Goal: Check status

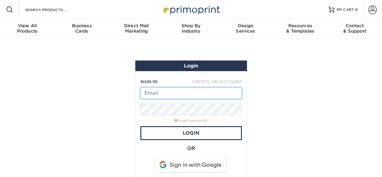
click at [184, 94] on input "text" at bounding box center [190, 92] width 101 height 11
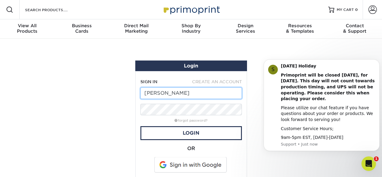
type input "naveedhomes1@gmail.com"
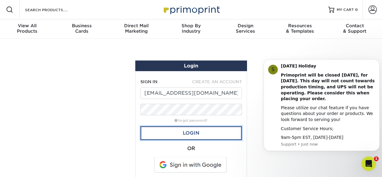
click at [192, 133] on link "Login" at bounding box center [190, 133] width 101 height 14
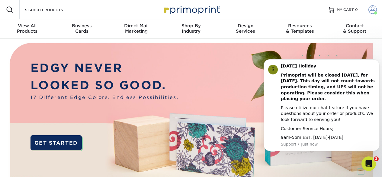
click at [374, 11] on span at bounding box center [372, 9] width 8 height 8
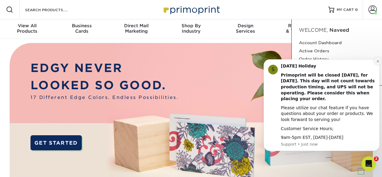
click at [378, 61] on icon "Dismiss notification" at bounding box center [378, 61] width 2 height 2
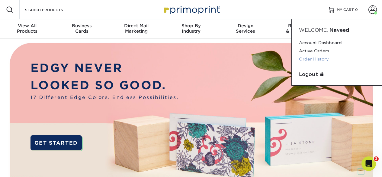
click at [316, 60] on link "Order History" at bounding box center [337, 59] width 76 height 8
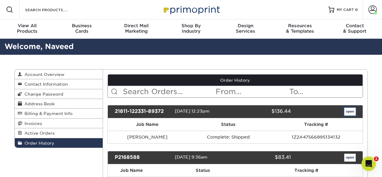
click at [352, 112] on link "open" at bounding box center [349, 112] width 11 height 8
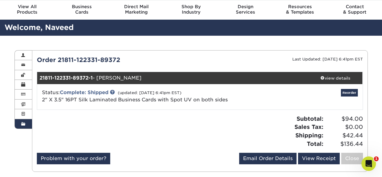
scroll to position [30, 0]
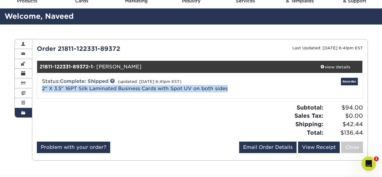
drag, startPoint x: 236, startPoint y: 85, endPoint x: 42, endPoint y: 92, distance: 194.3
click at [38, 88] on div "Status: Complete: Shipped (updated: 09/02/2021 6:41pm EST) 2" X 3.5" 16PT Silk …" at bounding box center [145, 85] width 217 height 14
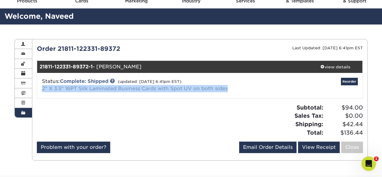
copy link "2" X 3.5" 16PT Silk Laminated Business Cards with Spot UV on both sides"
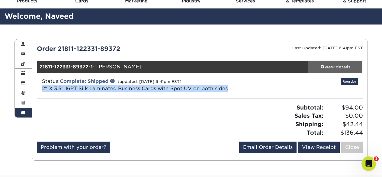
click at [334, 68] on div "view details" at bounding box center [335, 67] width 54 height 6
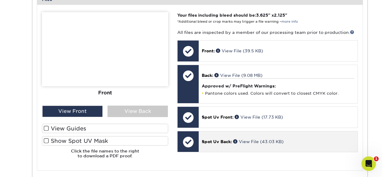
scroll to position [242, 0]
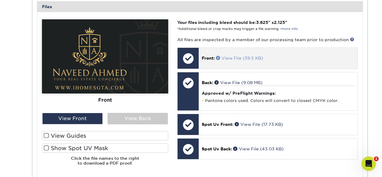
click at [232, 57] on link "View File (39.5 KB)" at bounding box center [239, 58] width 47 height 5
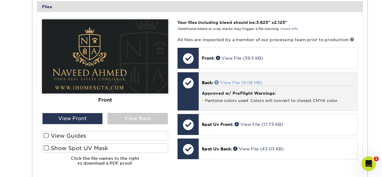
click at [249, 83] on link "View File (9.08 MB)" at bounding box center [238, 82] width 48 height 5
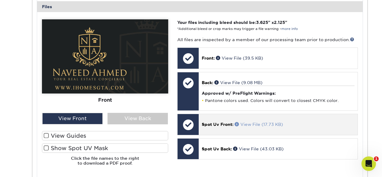
click at [266, 122] on link "View File (17.73 KB)" at bounding box center [259, 124] width 48 height 5
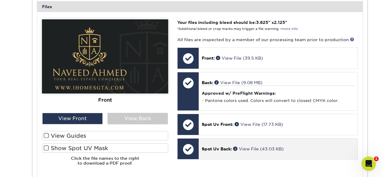
click at [225, 147] on span "Spot Uv Back:" at bounding box center [217, 148] width 30 height 5
click at [255, 147] on link "View File (43.03 KB)" at bounding box center [258, 148] width 50 height 5
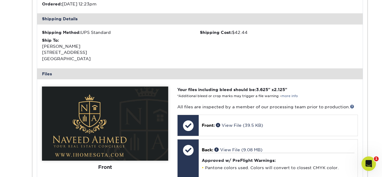
scroll to position [181, 0]
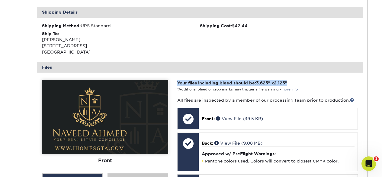
drag, startPoint x: 178, startPoint y: 82, endPoint x: 303, endPoint y: 79, distance: 124.5
click at [303, 79] on div "Please Upload Your Files We accept: PDF , JPEG 1 or TIFF 1 files. Submitting AI…" at bounding box center [199, 155] width 325 height 156
copy strong "Your files including bleed should be: 3.625 " x 2.125 ""
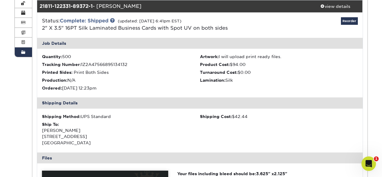
click at [230, 27] on div "Status: Complete: Shipped (updated: 09/02/2021 6:41pm EST) 2" X 3.5" 16PT Silk …" at bounding box center [145, 24] width 217 height 14
